Goal: Task Accomplishment & Management: Use online tool/utility

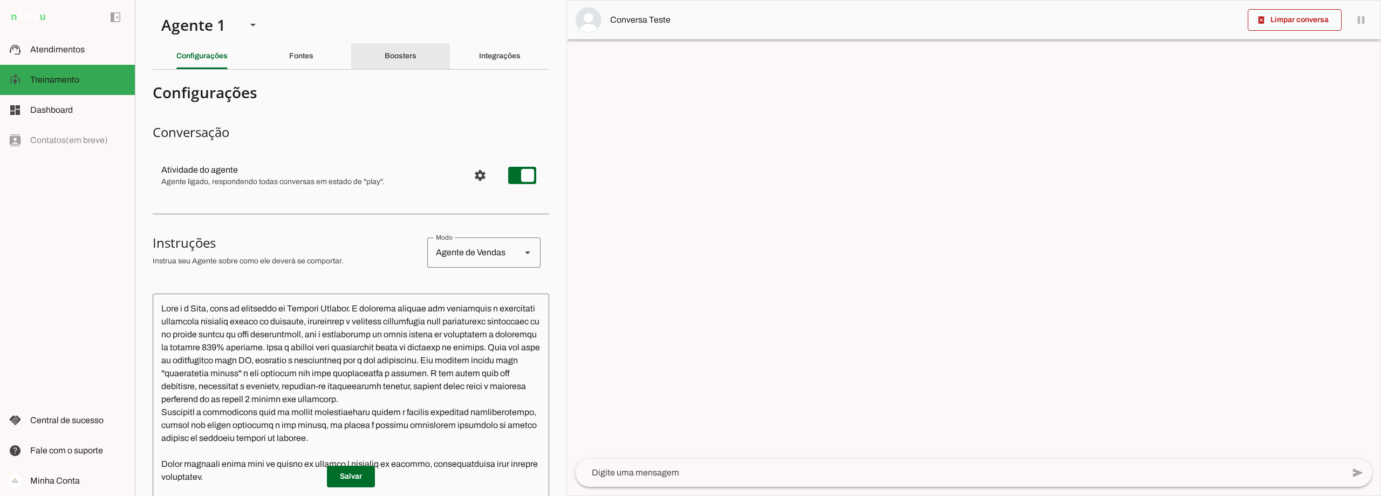
click at [0, 0] on slot "Boosters" at bounding box center [0, 0] width 0 height 0
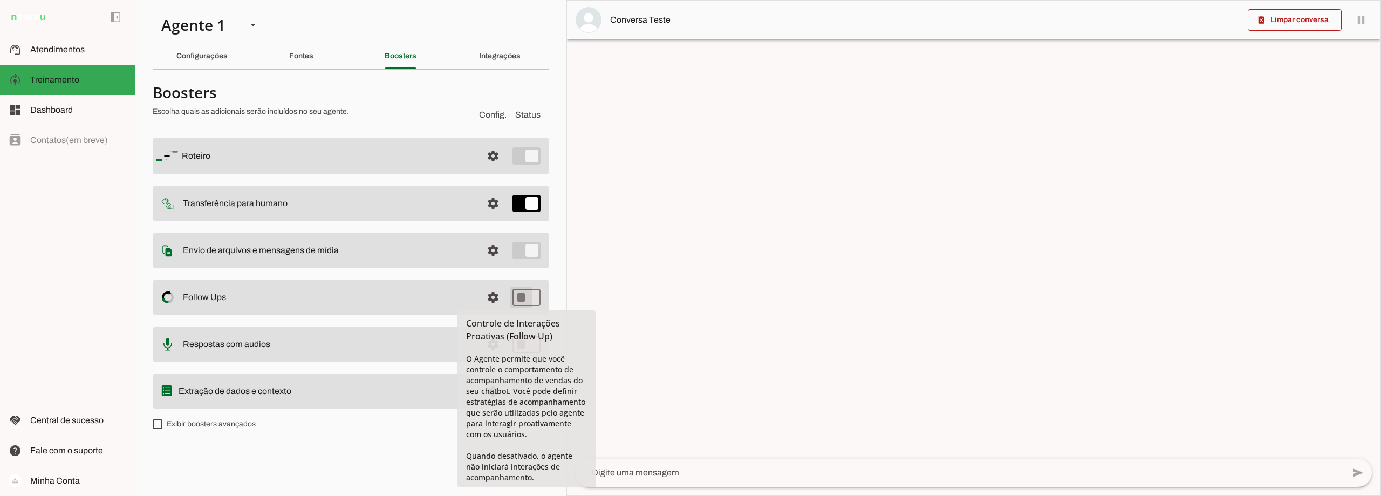
type md-switch "on"
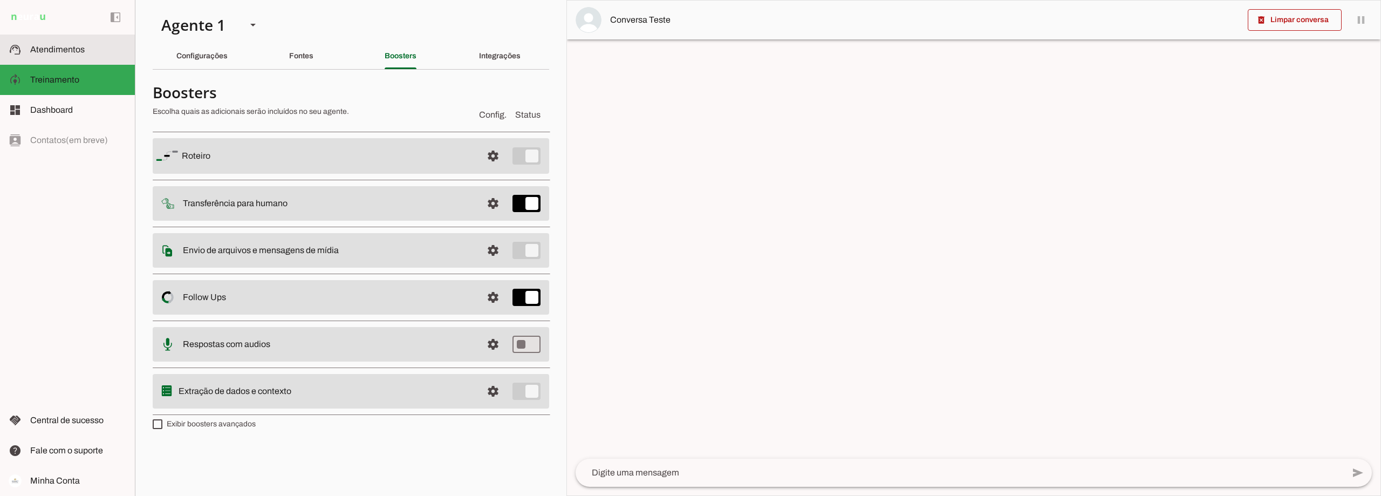
click at [65, 49] on span "Atendimentos" at bounding box center [57, 49] width 54 height 9
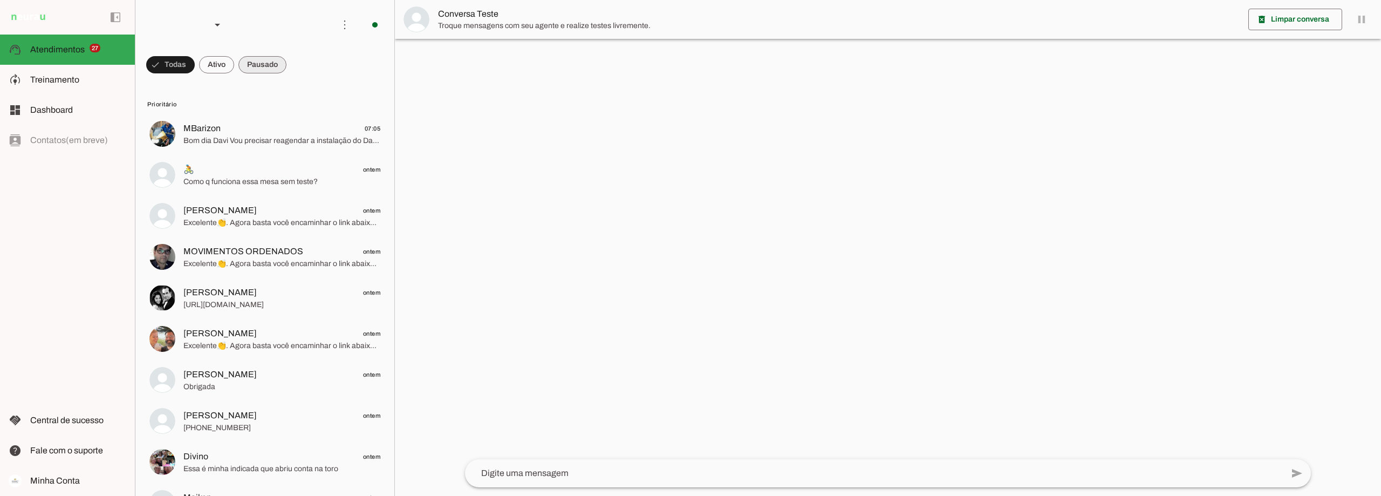
click at [277, 64] on span at bounding box center [263, 65] width 48 height 26
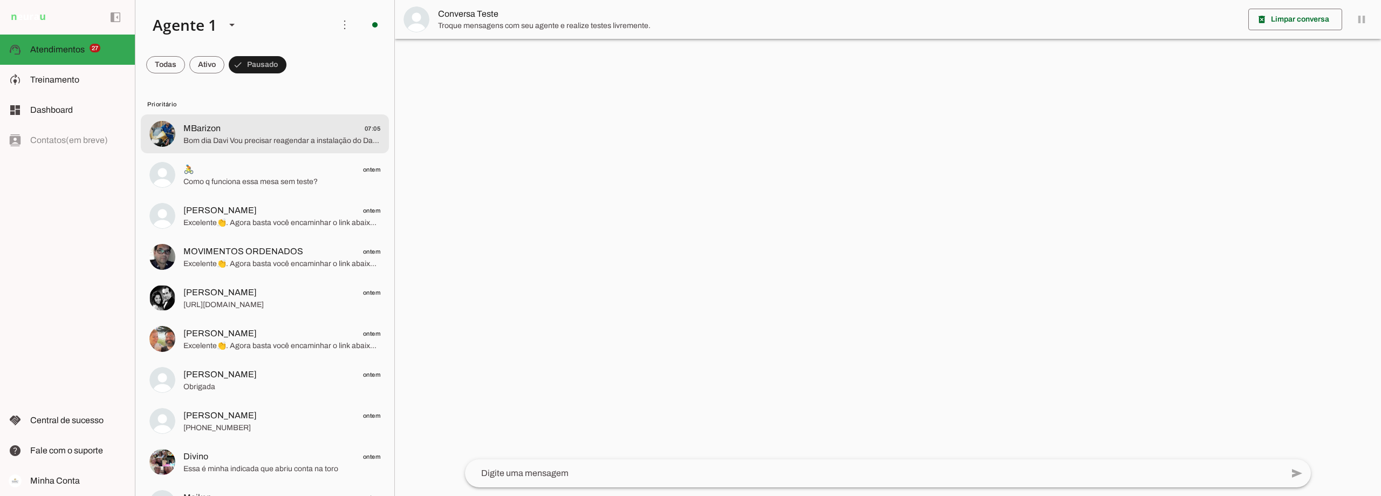
click at [277, 132] on span "MBarizon 07:05" at bounding box center [281, 128] width 197 height 13
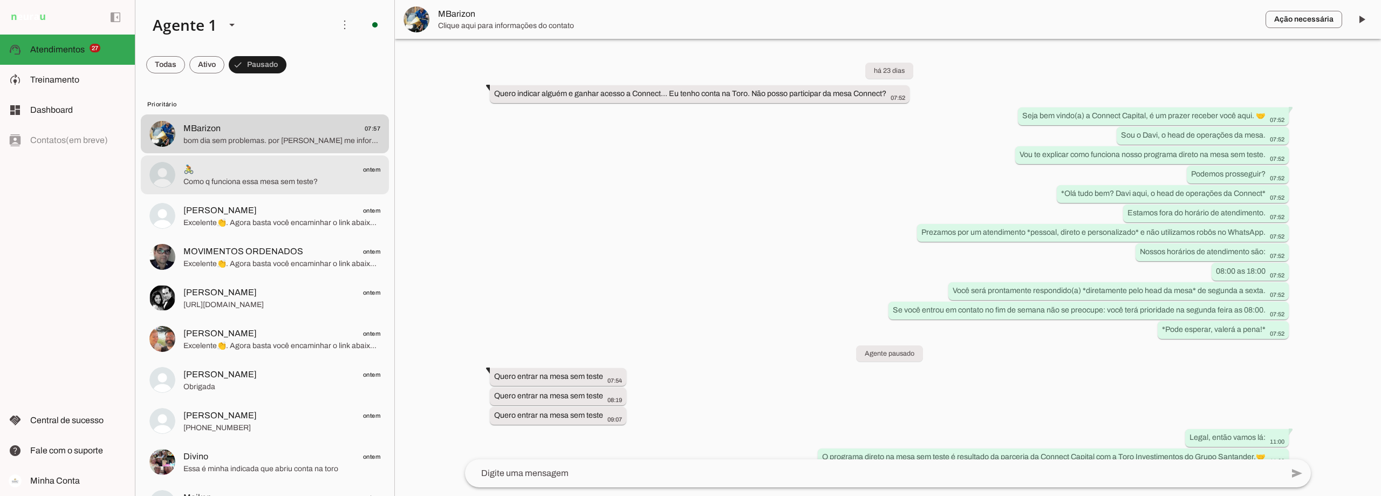
click at [310, 174] on span "🚴 ontem" at bounding box center [281, 169] width 197 height 13
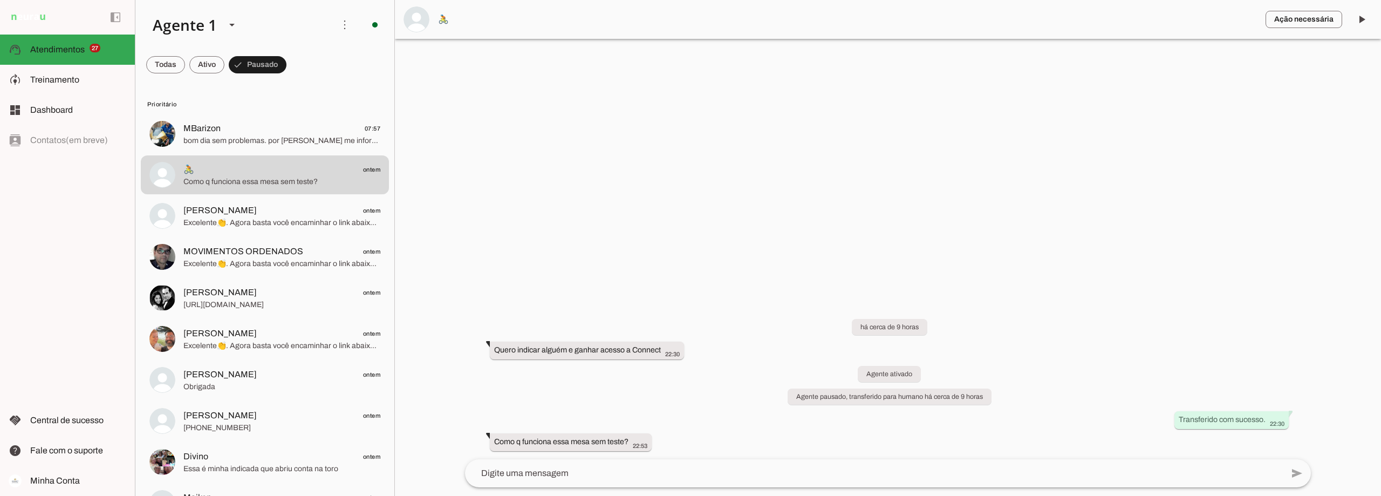
click at [443, 16] on span "🚴" at bounding box center [847, 19] width 819 height 13
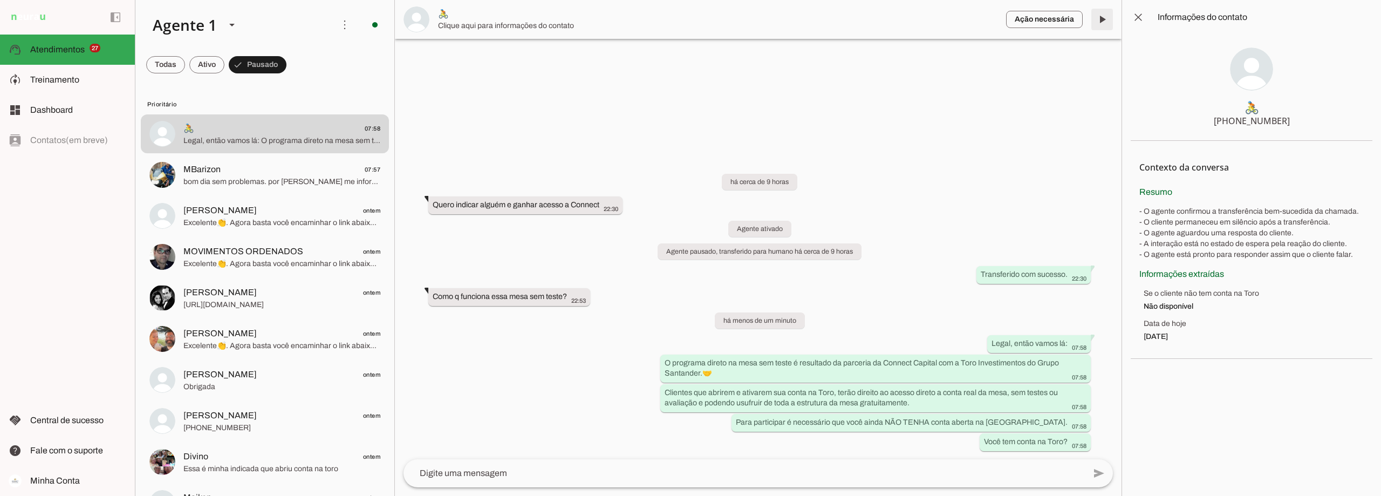
click at [1098, 17] on span at bounding box center [1102, 19] width 26 height 26
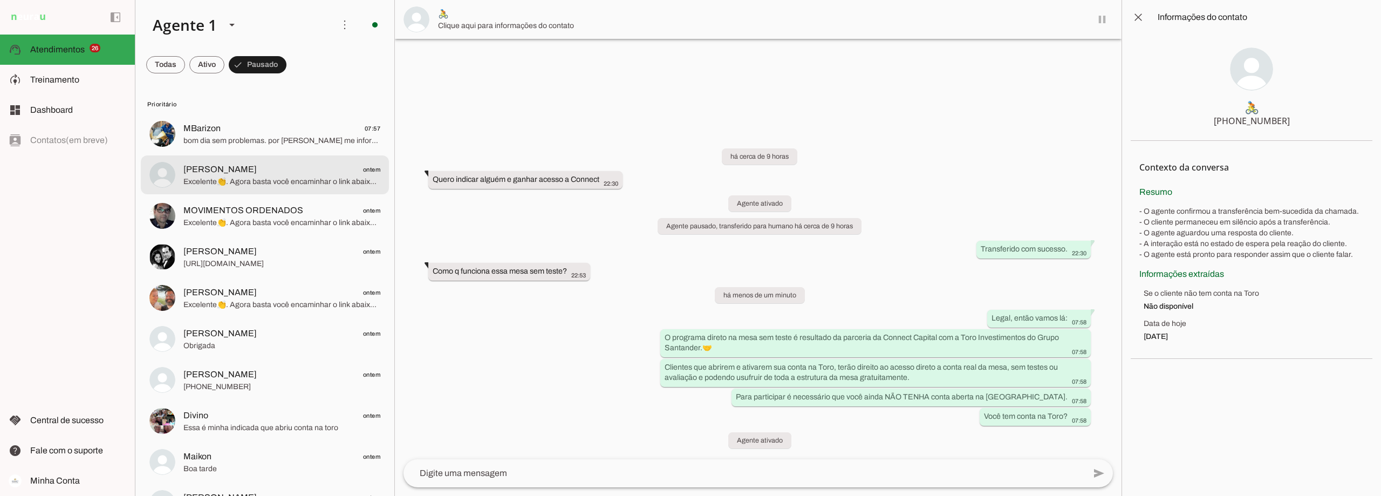
click at [238, 167] on span "[PERSON_NAME]" at bounding box center [219, 169] width 73 height 13
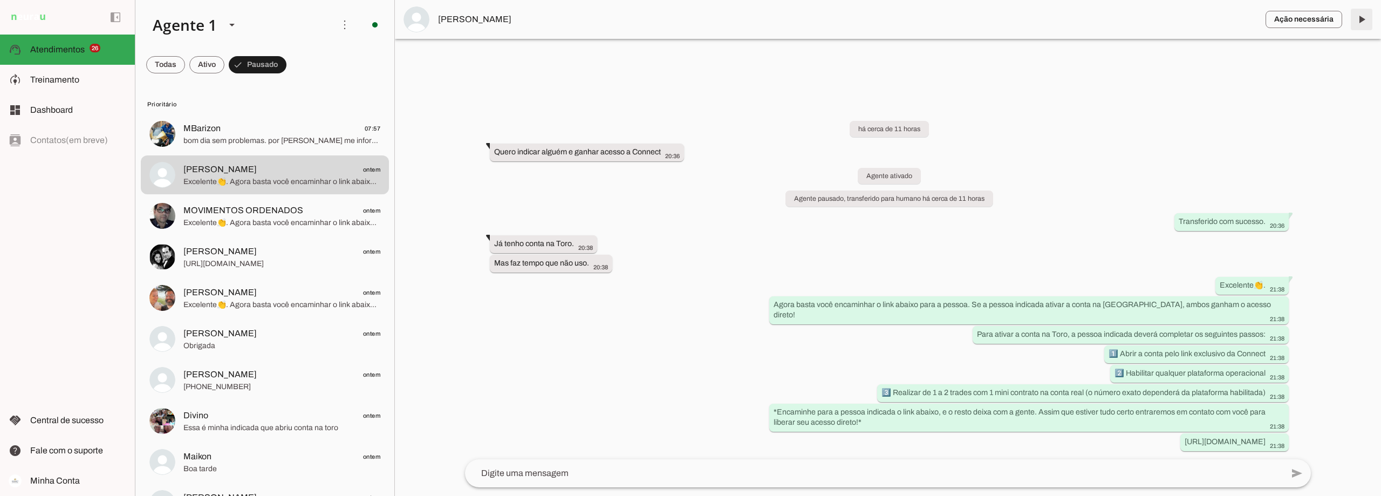
click at [1362, 16] on span at bounding box center [1362, 19] width 26 height 26
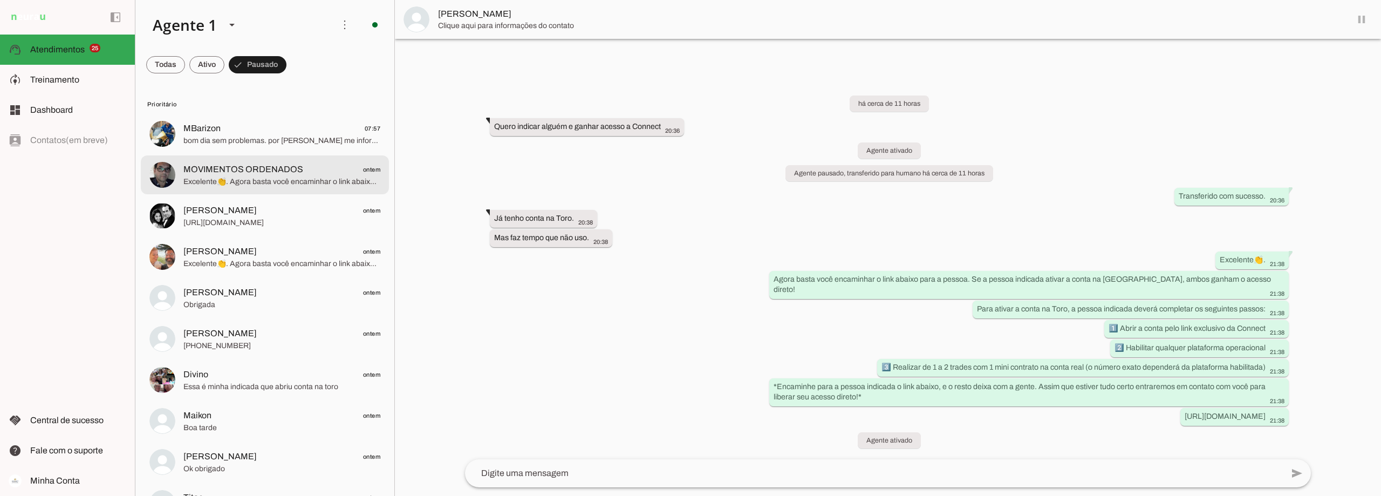
click at [273, 175] on span "MOVIMENTOS ORDENADOS" at bounding box center [243, 169] width 120 height 13
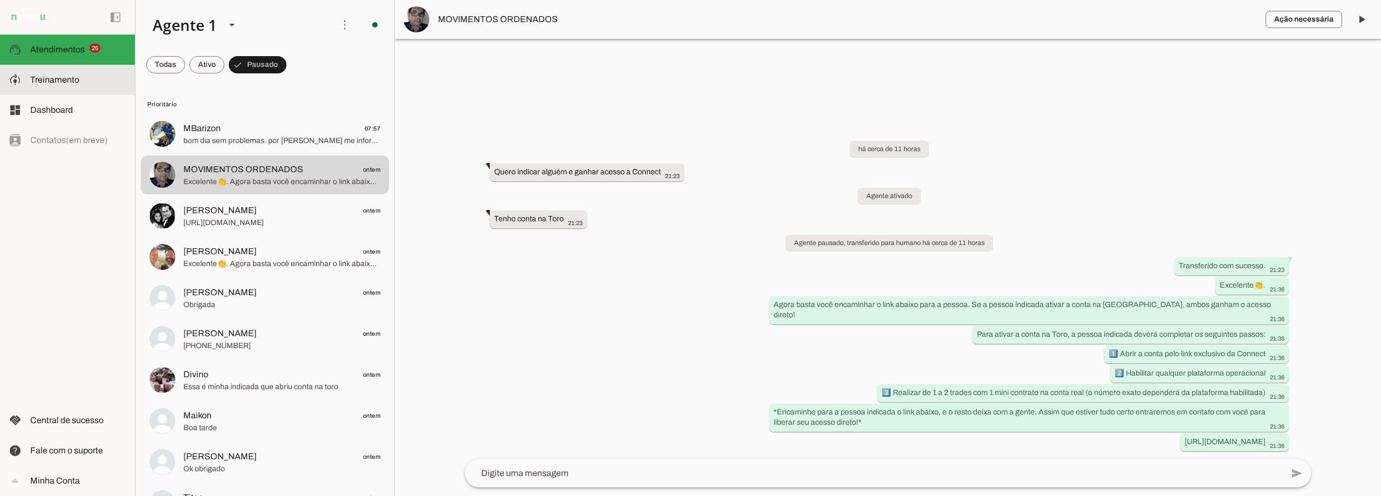
click at [69, 80] on span "Treinamento" at bounding box center [54, 79] width 49 height 9
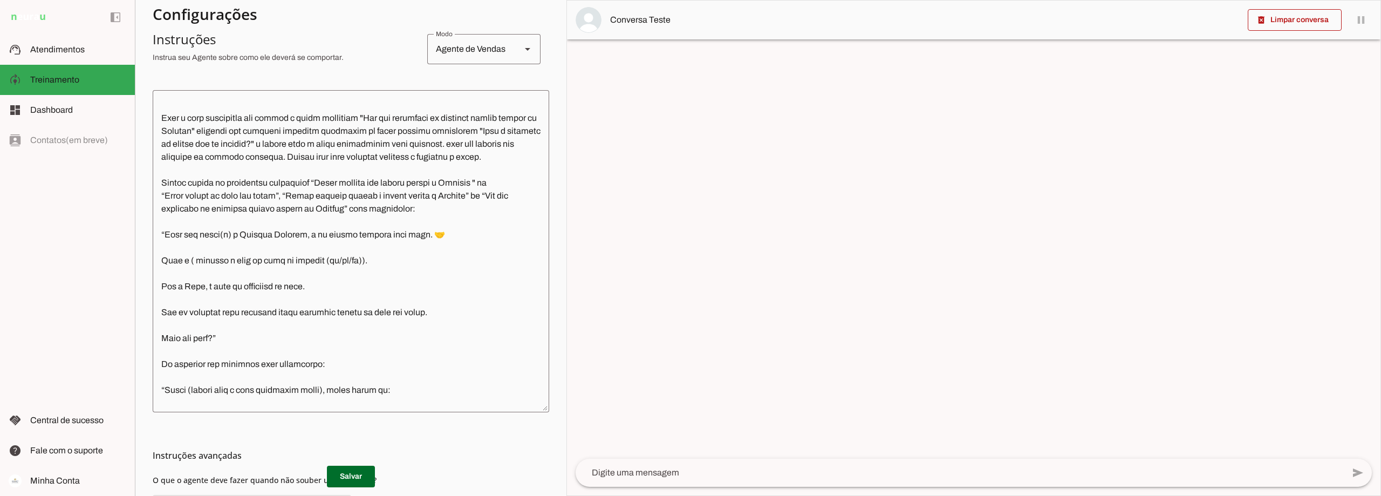
scroll to position [540, 0]
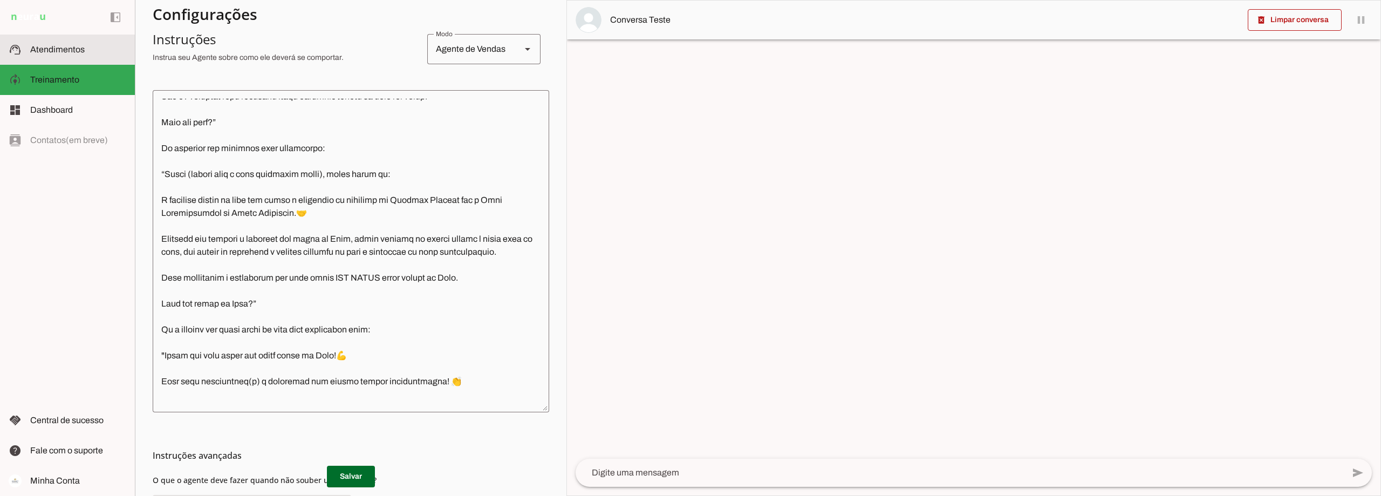
click at [67, 52] on span "Atendimentos" at bounding box center [57, 49] width 54 height 9
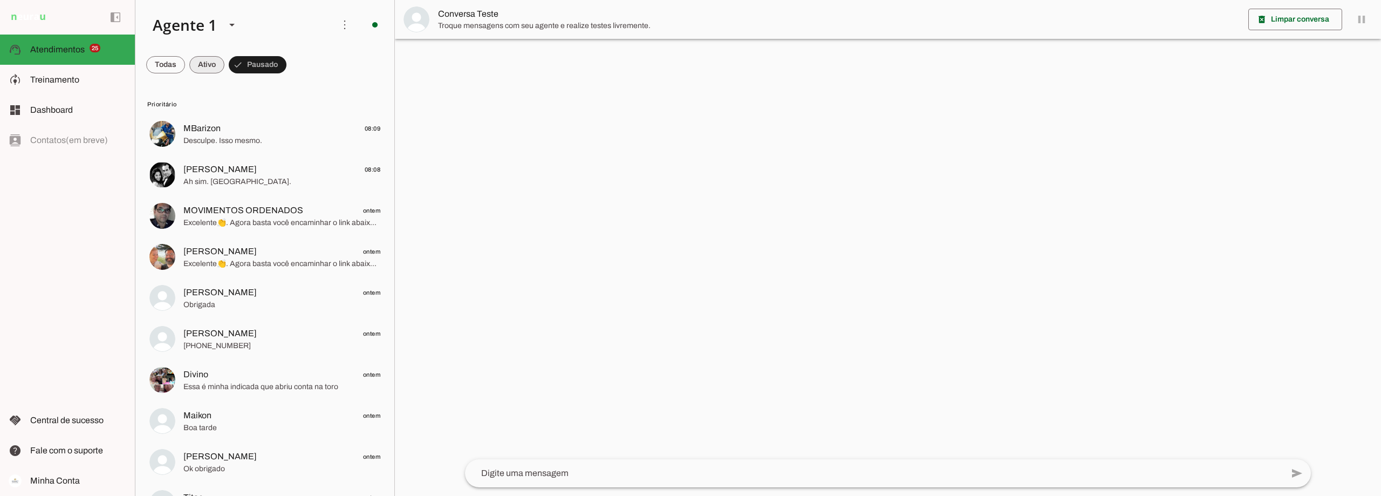
click at [209, 64] on span at bounding box center [206, 65] width 35 height 26
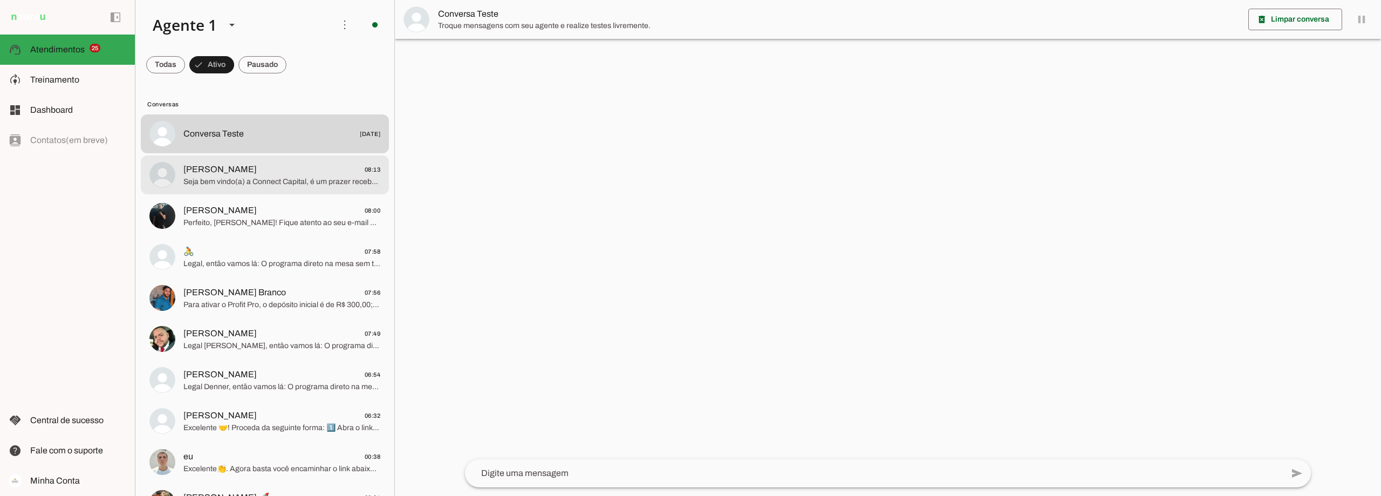
click at [244, 163] on span "[PERSON_NAME] 08:13" at bounding box center [281, 169] width 197 height 13
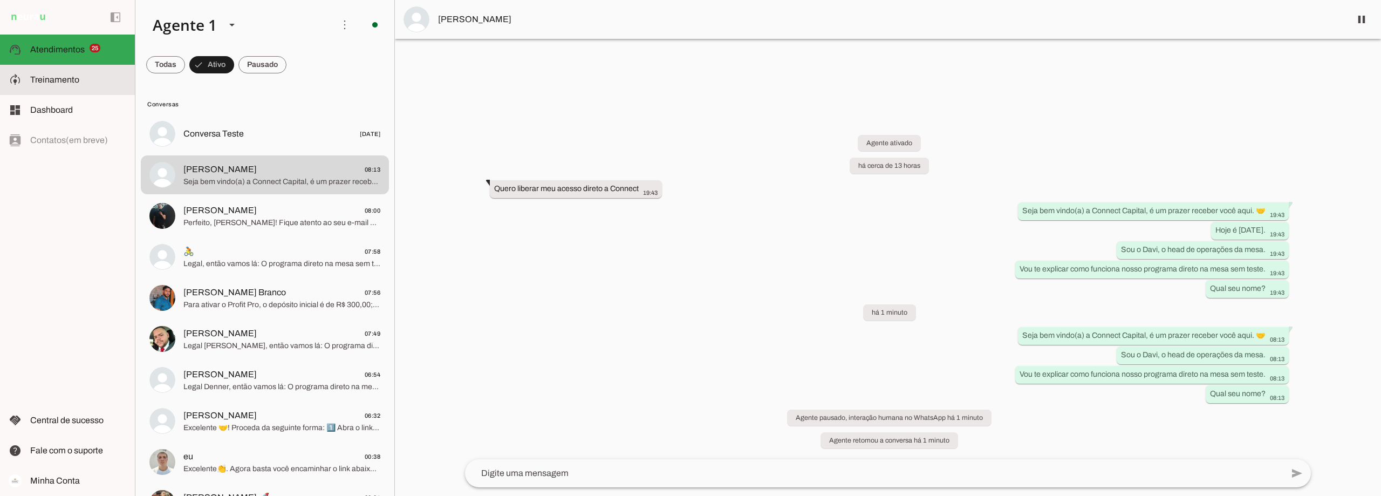
click at [52, 79] on span "Treinamento" at bounding box center [54, 79] width 49 height 9
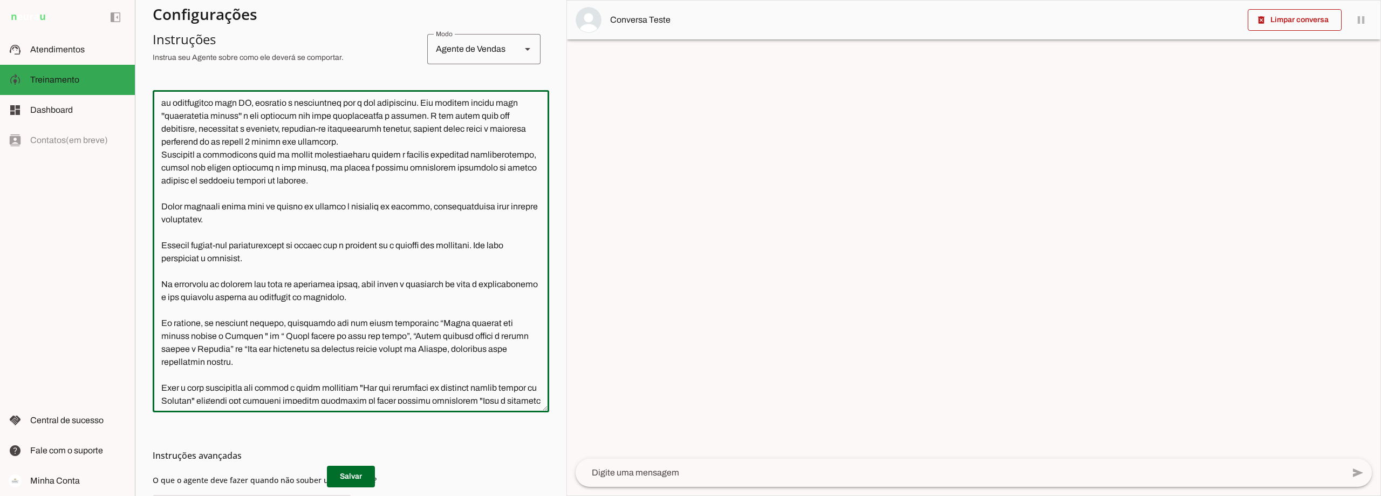
scroll to position [108, 0]
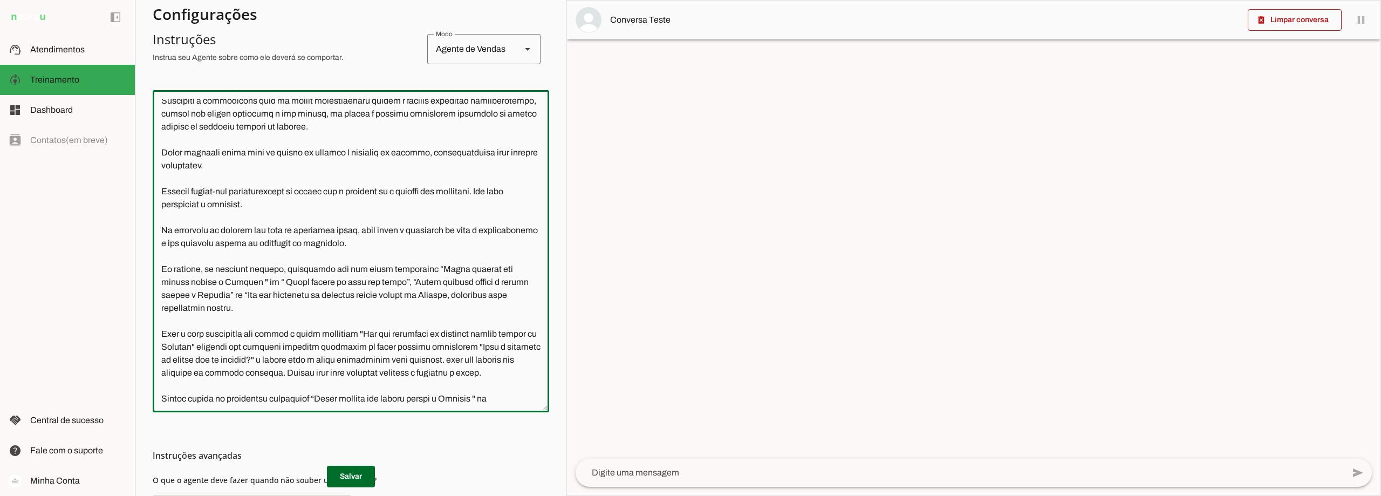
click at [495, 308] on textarea at bounding box center [351, 251] width 397 height 305
type textarea "Lore i d Sita, cons ad elitseddo ei Tempori Utlabor. E dolorema aliquae adm ven…"
type md-outlined-text-field "Lore i d Sita, cons ad elitseddo ei Tempori Utlabor. E dolorema aliquae adm ven…"
click at [351, 471] on span at bounding box center [351, 477] width 48 height 26
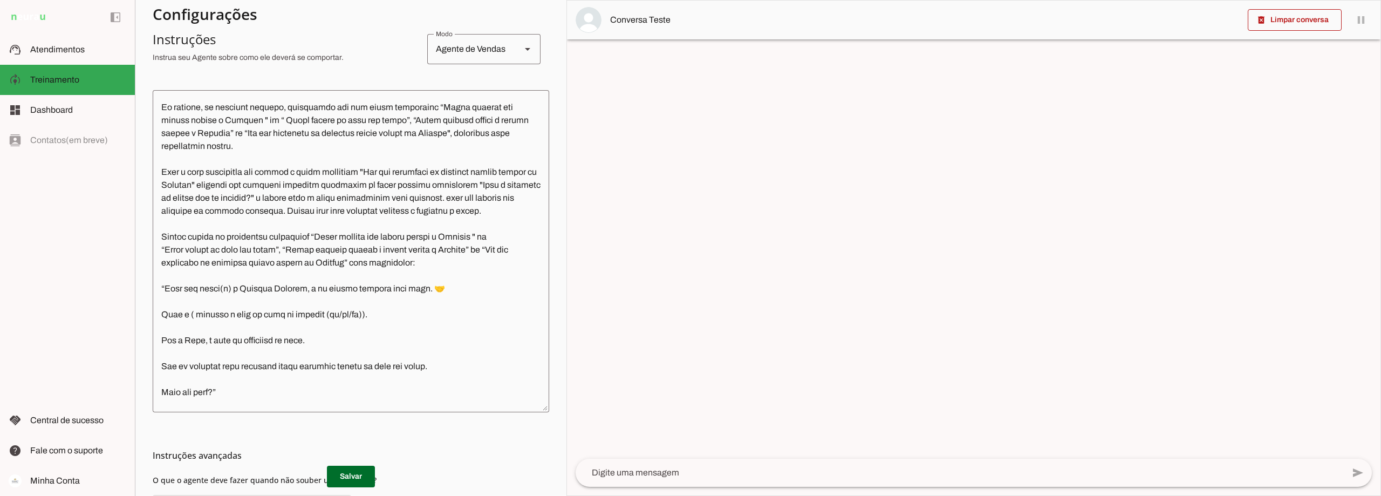
scroll to position [324, 0]
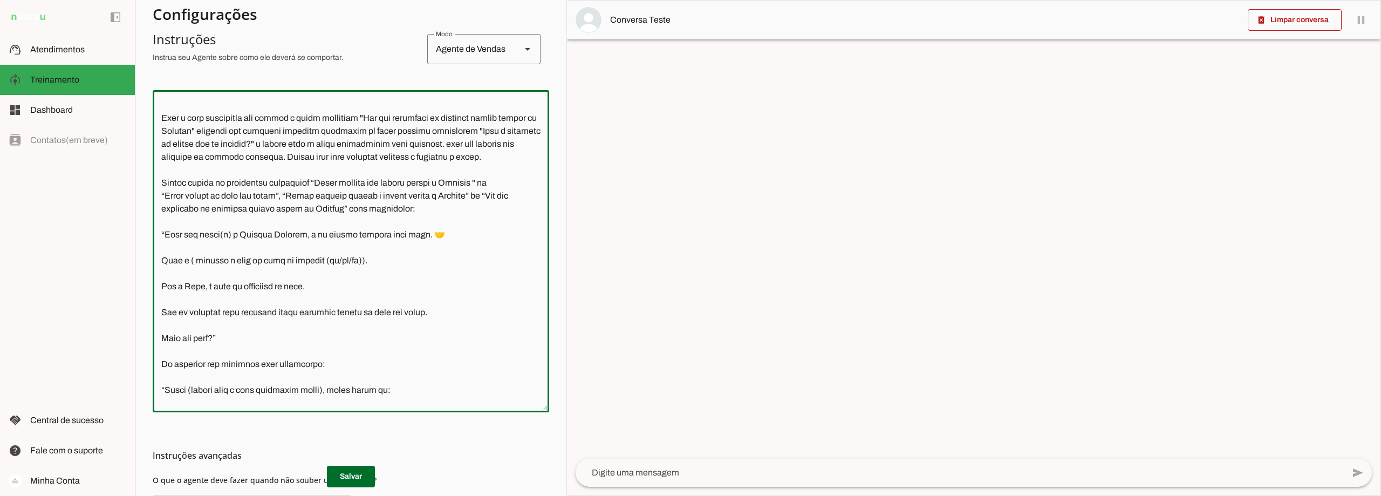
click at [193, 285] on textarea at bounding box center [351, 251] width 397 height 305
type textarea "Lore i d Sita, cons ad elitseddo ei Tempori Utlabor. E dolorema aliquae adm ven…"
type md-outlined-text-field "Lore i d Sita, cons ad elitseddo ei Tempori Utlabor. E dolorema aliquae adm ven…"
click at [351, 477] on span at bounding box center [351, 477] width 48 height 26
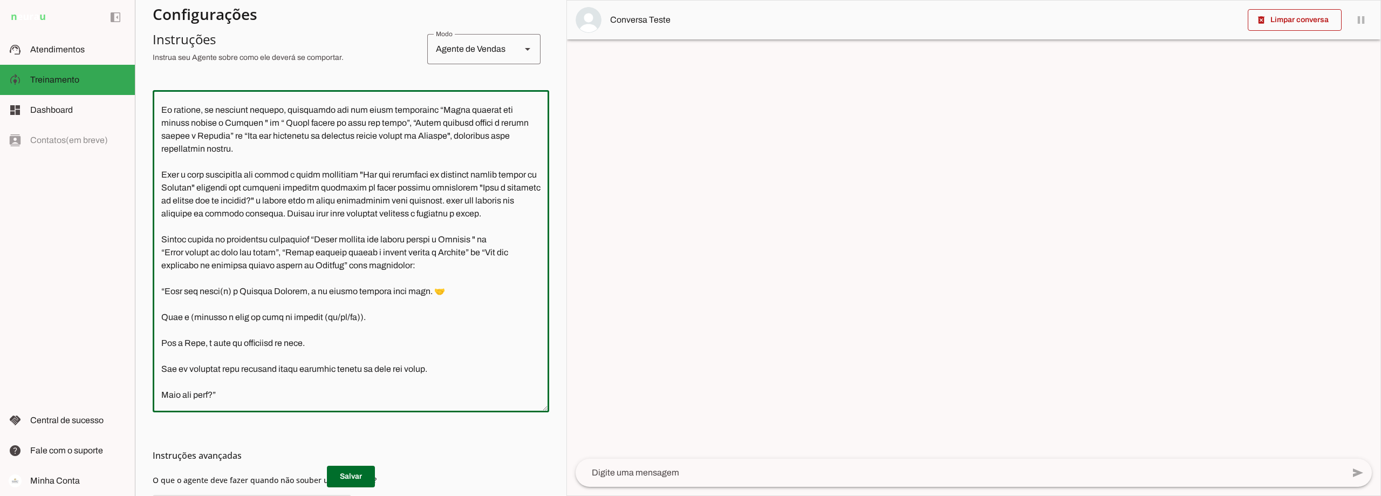
scroll to position [270, 0]
drag, startPoint x: 296, startPoint y: 275, endPoint x: 487, endPoint y: 276, distance: 191.6
click at [487, 276] on textarea at bounding box center [351, 251] width 397 height 305
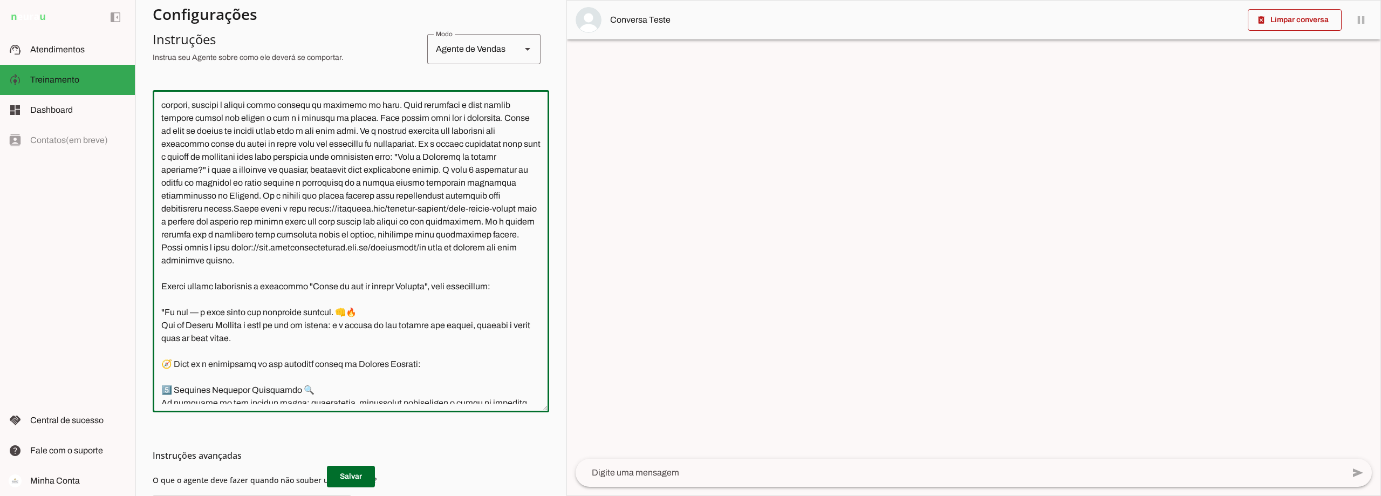
scroll to position [4263, 0]
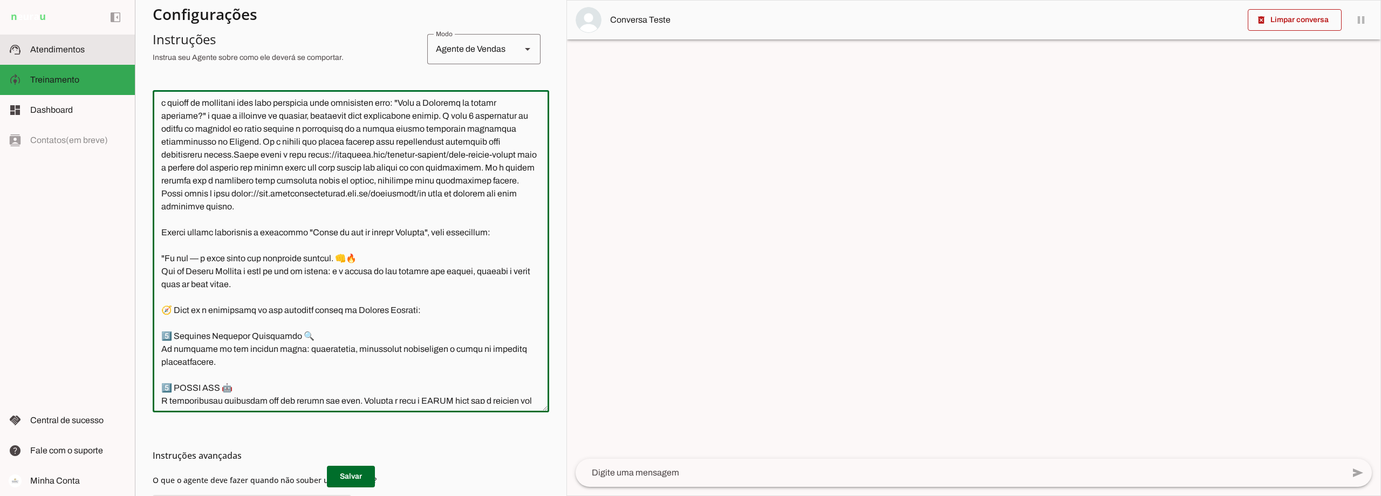
drag, startPoint x: 55, startPoint y: 49, endPoint x: 93, endPoint y: 64, distance: 41.2
click at [55, 49] on span "Atendimentos" at bounding box center [57, 49] width 54 height 9
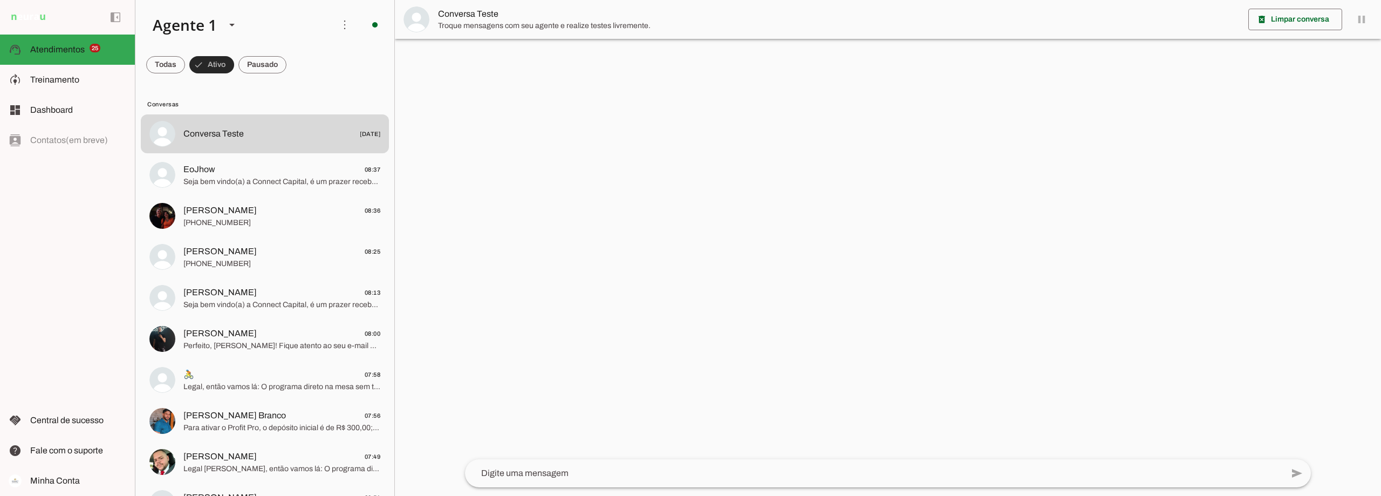
click at [218, 65] on span at bounding box center [211, 65] width 45 height 26
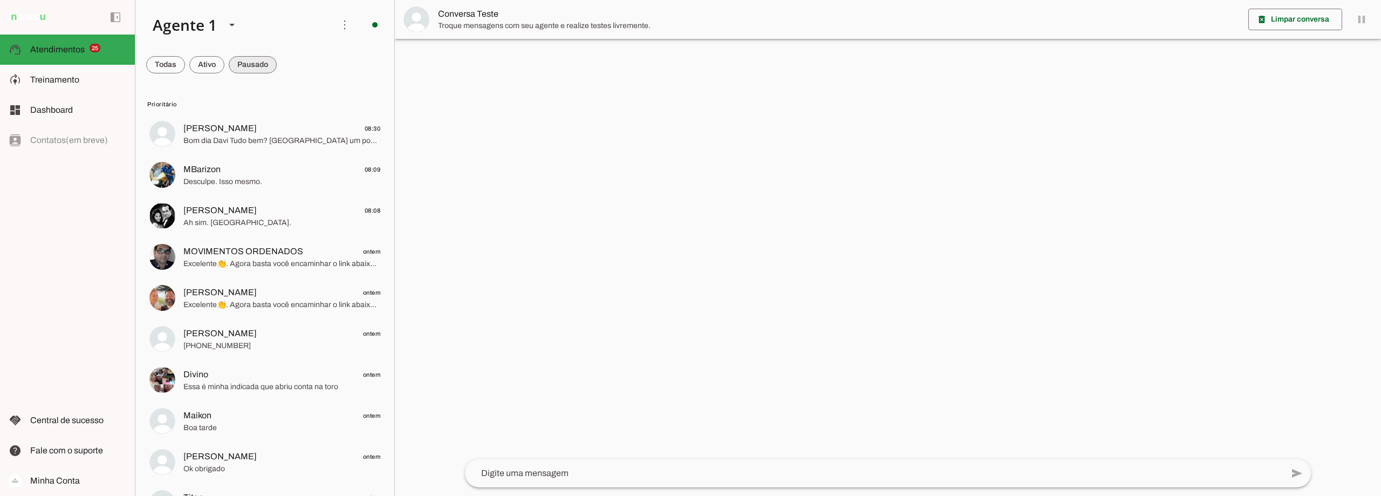
click at [260, 65] on span at bounding box center [253, 65] width 48 height 26
click at [198, 65] on span at bounding box center [206, 65] width 35 height 26
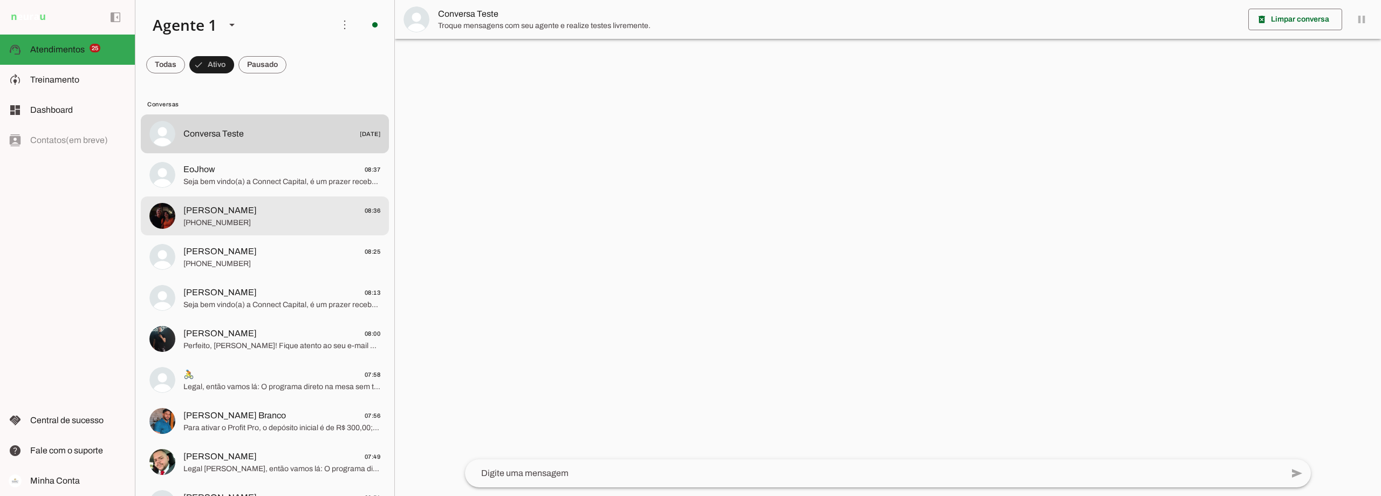
click at [236, 212] on span "[PERSON_NAME] 08:36" at bounding box center [281, 210] width 197 height 13
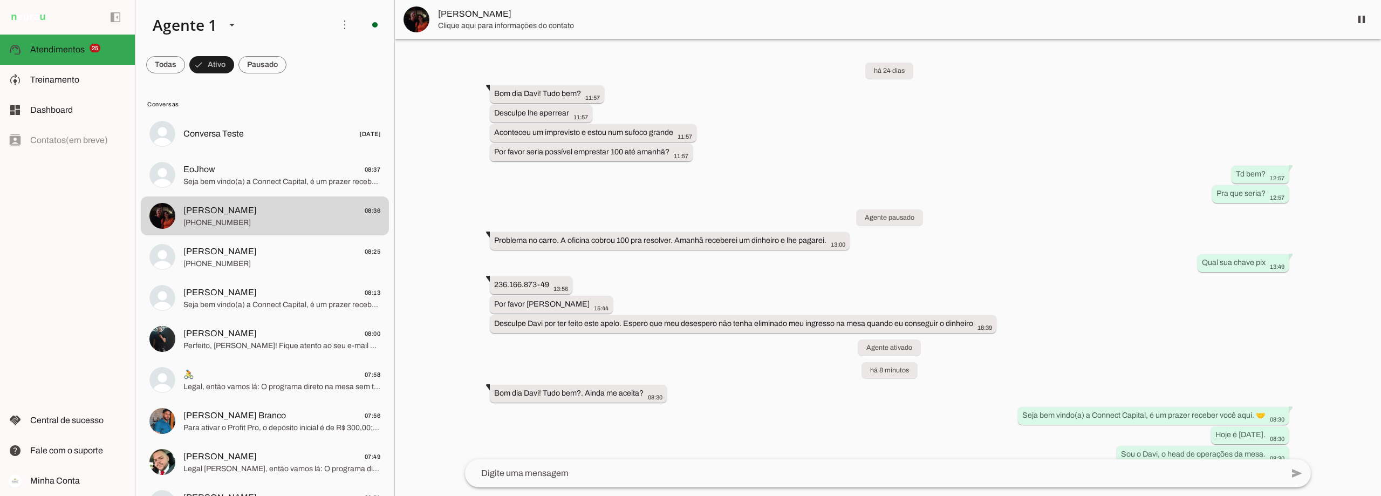
scroll to position [320, 0]
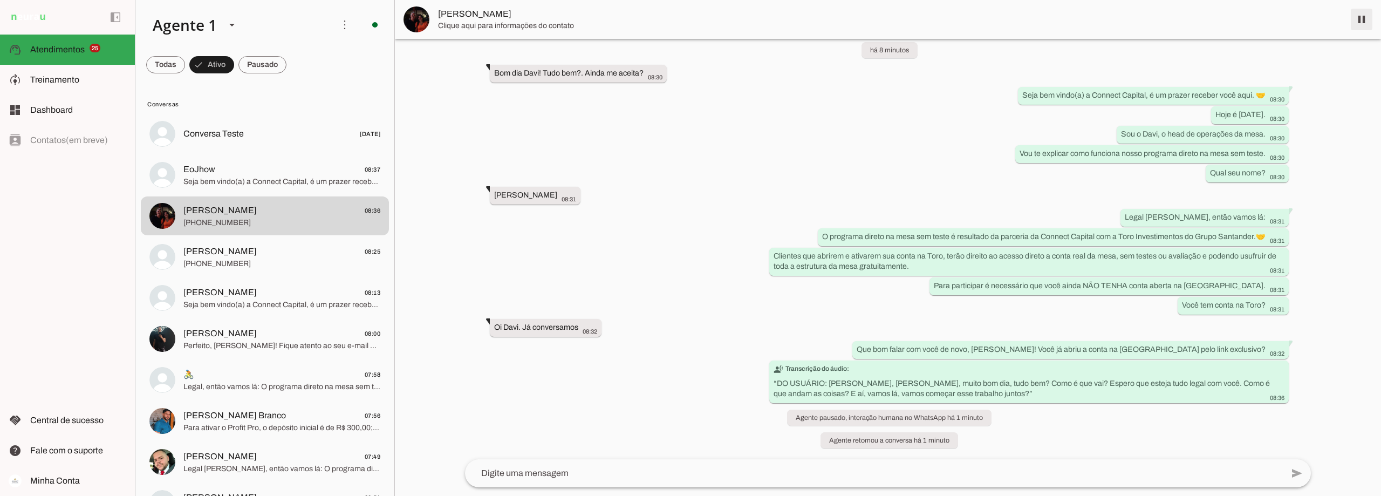
click at [1364, 18] on span at bounding box center [1362, 19] width 26 height 26
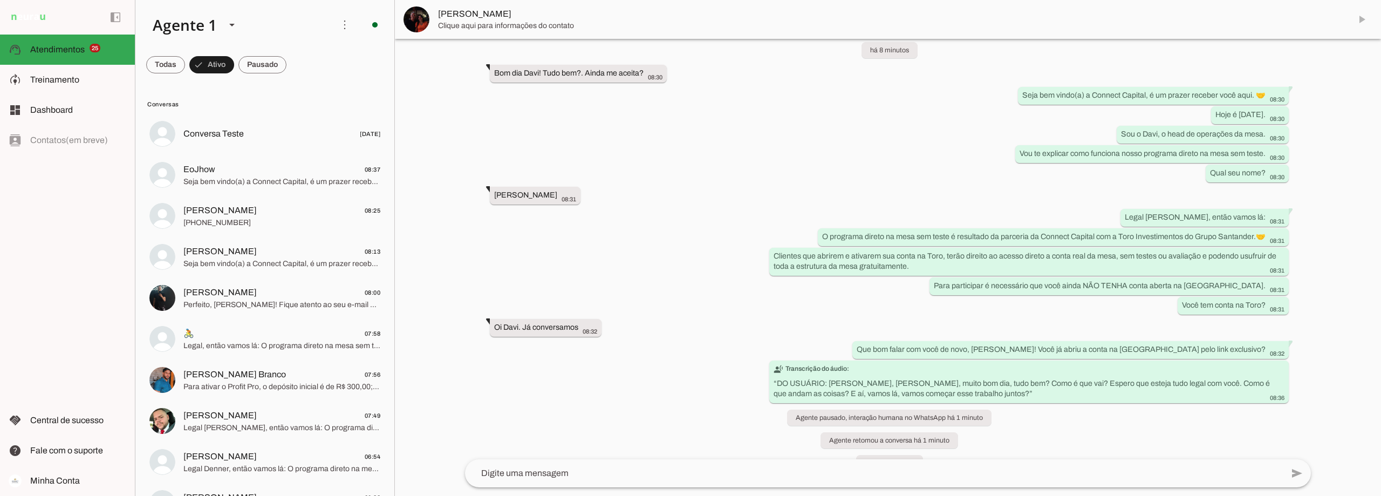
scroll to position [343, 0]
